Goal: Task Accomplishment & Management: Use online tool/utility

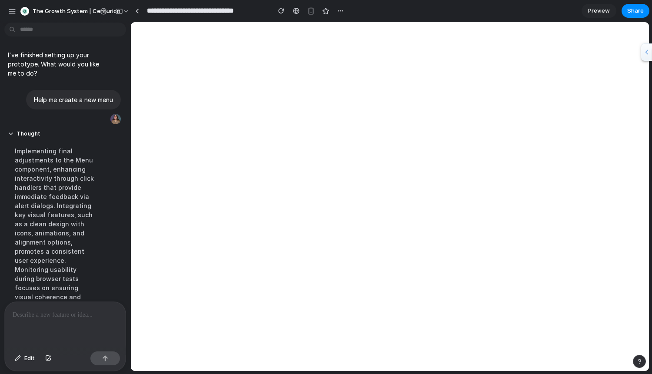
scroll to position [502, 0]
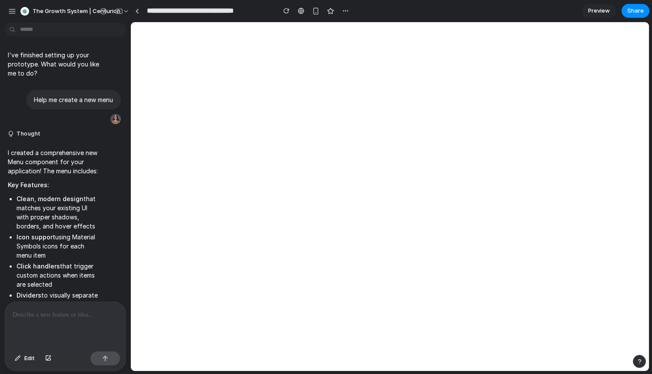
scroll to position [251, 0]
